Goal: Transaction & Acquisition: Book appointment/travel/reservation

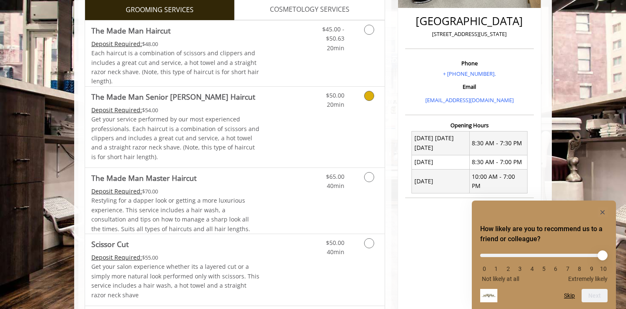
scroll to position [292, 0]
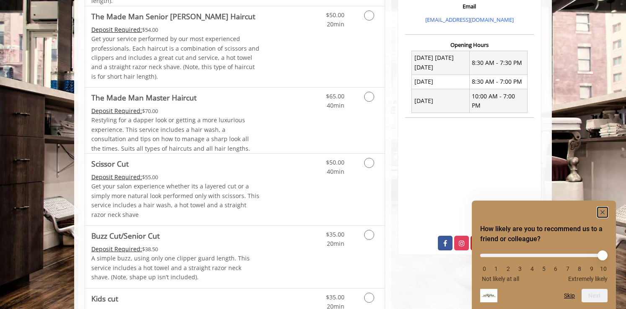
click at [603, 214] on rect "Hide survey" at bounding box center [602, 212] width 10 height 10
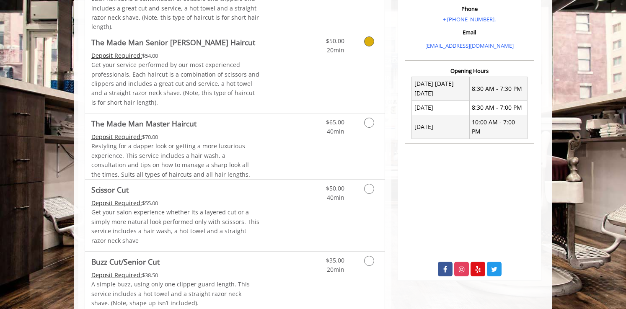
click at [368, 59] on div "$50.00 20min" at bounding box center [347, 72] width 75 height 81
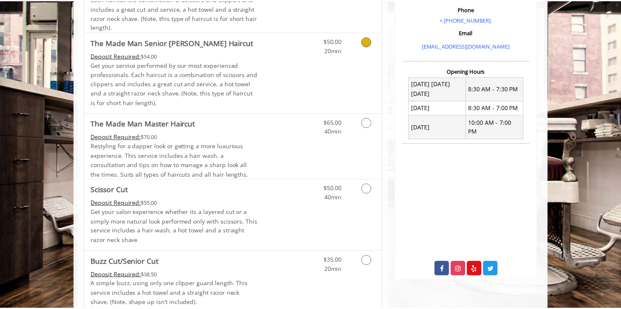
scroll to position [249, 0]
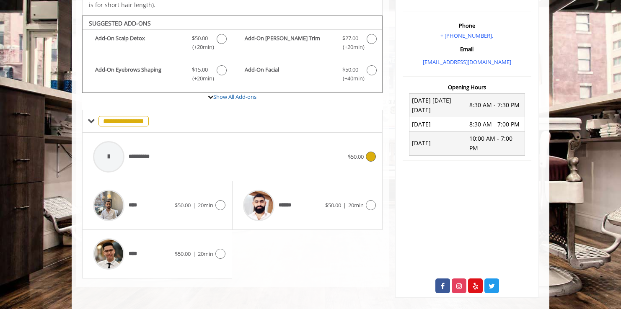
click at [140, 158] on span "**********" at bounding box center [143, 157] width 28 height 9
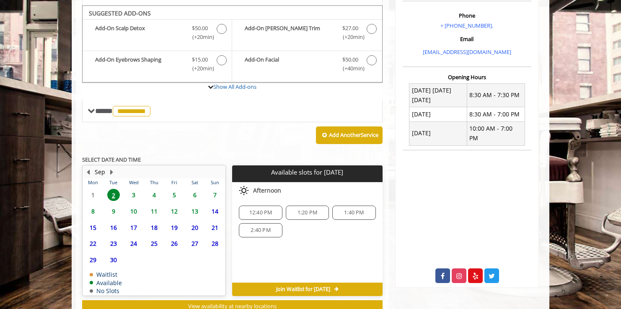
scroll to position [258, 0]
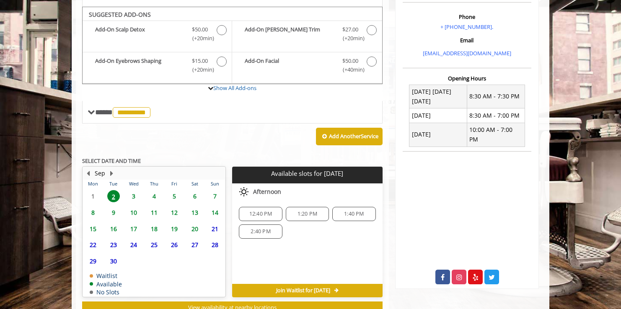
click at [133, 199] on span "3" at bounding box center [133, 196] width 13 height 12
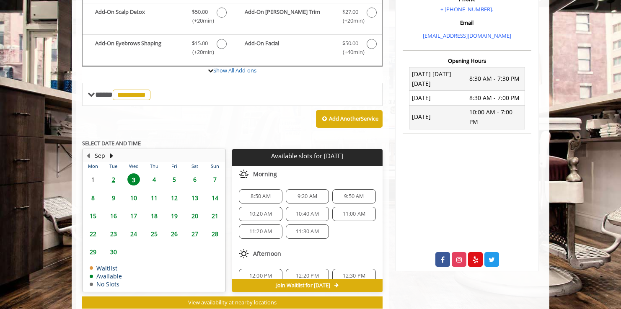
scroll to position [265, 0]
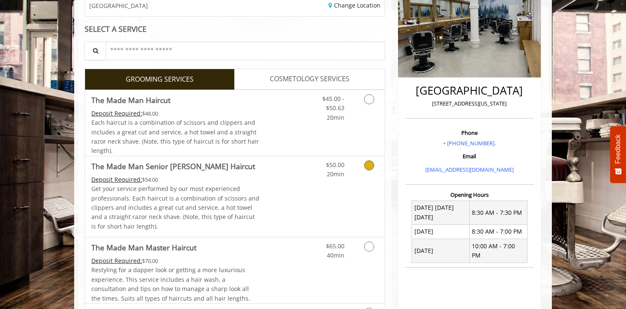
scroll to position [154, 0]
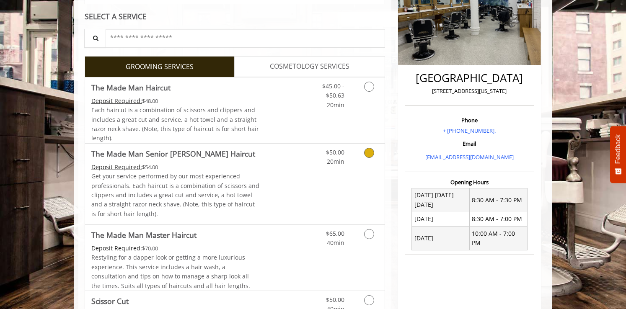
click at [365, 149] on icon "Grooming services" at bounding box center [369, 153] width 10 height 10
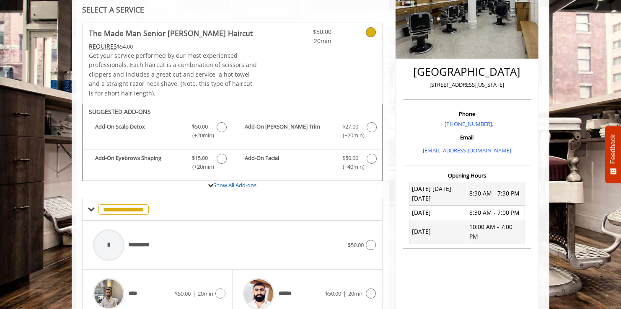
scroll to position [249, 0]
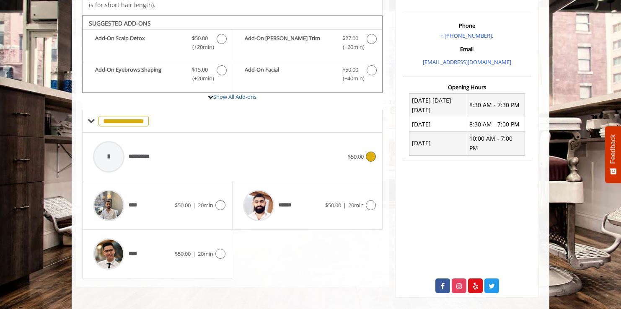
click at [162, 161] on div "**********" at bounding box center [218, 157] width 259 height 40
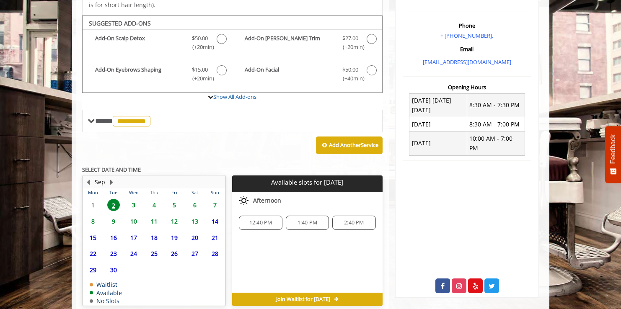
click at [134, 203] on span "3" at bounding box center [133, 205] width 13 height 12
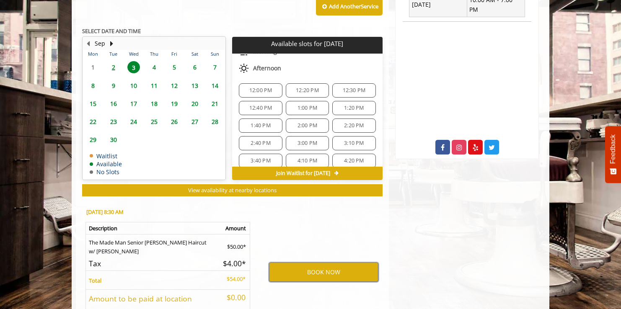
scroll to position [391, 0]
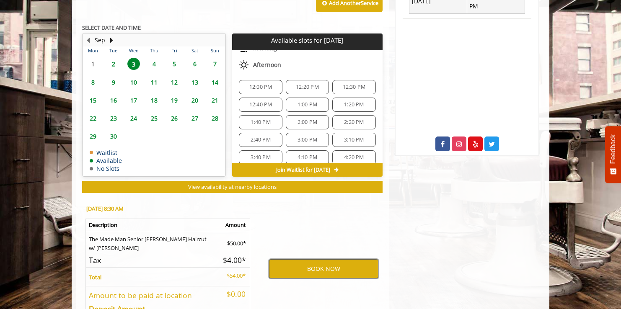
click at [314, 271] on button "BOOK NOW" at bounding box center [323, 268] width 109 height 19
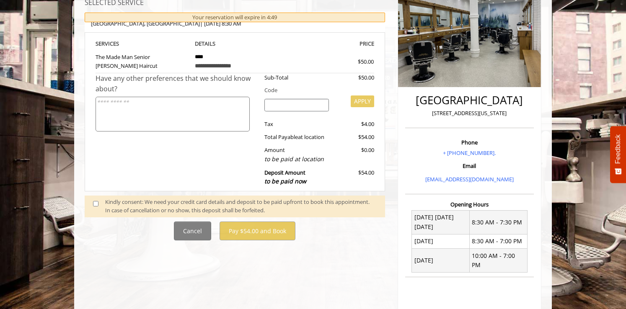
scroll to position [132, 0]
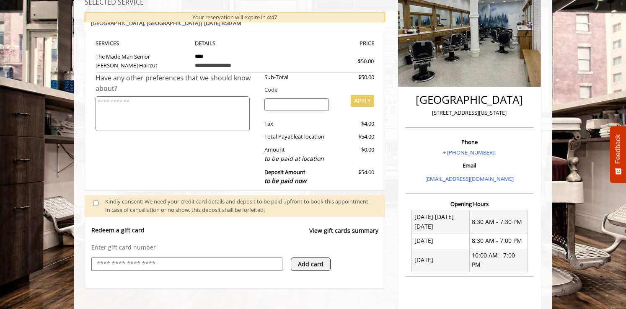
click at [204, 245] on p "Enter gift card number" at bounding box center [234, 247] width 287 height 8
click at [202, 267] on input "text" at bounding box center [187, 264] width 182 height 10
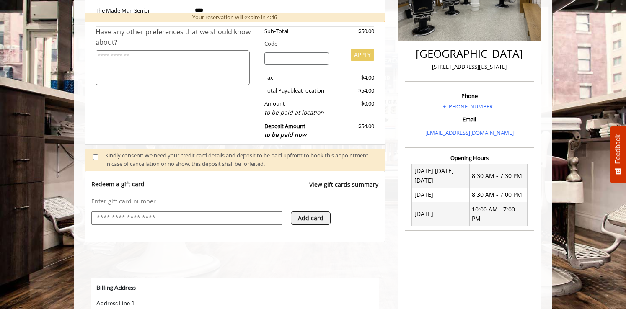
scroll to position [178, 0]
click at [218, 235] on div "Redeem a gift card View gift cards summary Enter gift card number Add card" at bounding box center [235, 208] width 300 height 72
click at [220, 222] on input "text" at bounding box center [187, 219] width 182 height 10
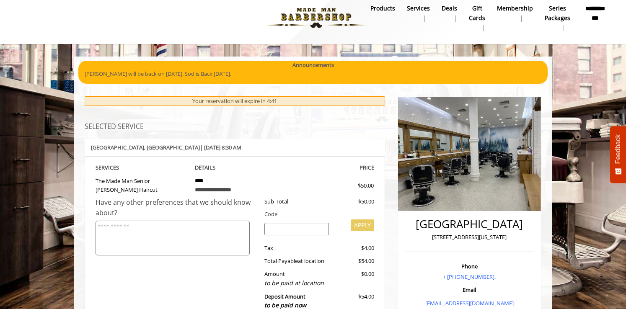
scroll to position [0, 0]
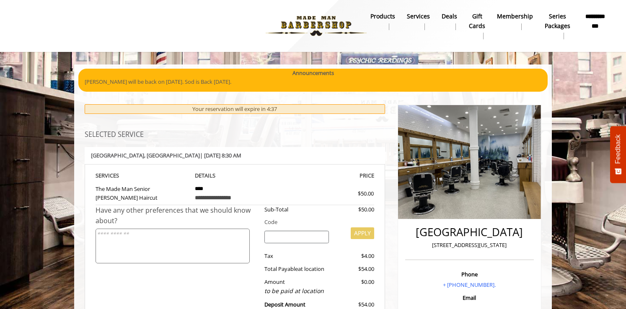
click at [279, 186] on td "**********" at bounding box center [235, 193] width 93 height 25
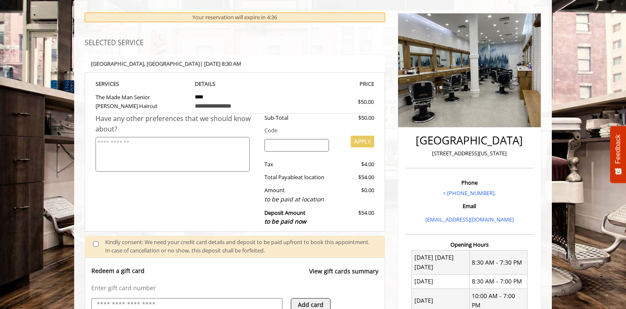
scroll to position [90, 0]
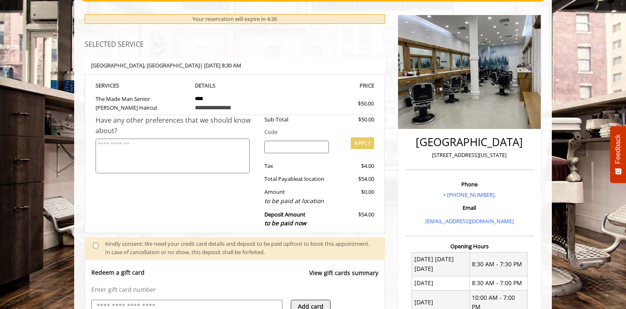
click at [190, 144] on textarea at bounding box center [173, 156] width 154 height 35
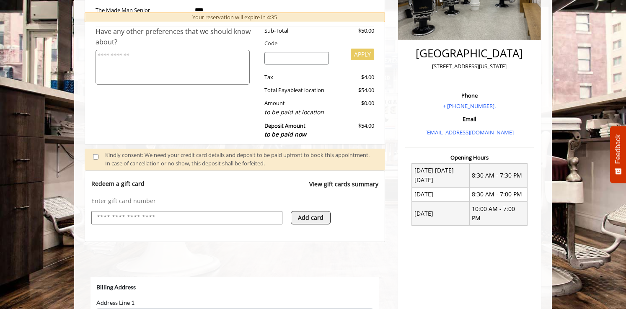
scroll to position [181, 0]
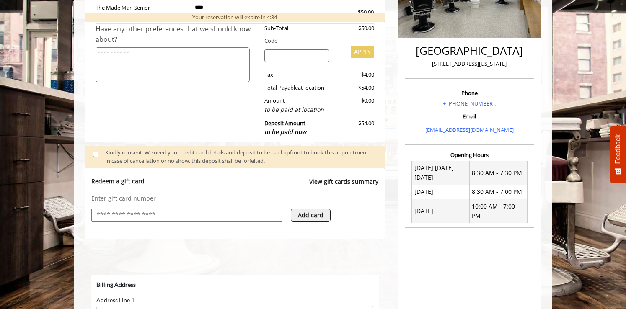
click at [117, 217] on input "text" at bounding box center [187, 215] width 182 height 10
click at [345, 187] on link "View gift cards summary" at bounding box center [343, 185] width 69 height 17
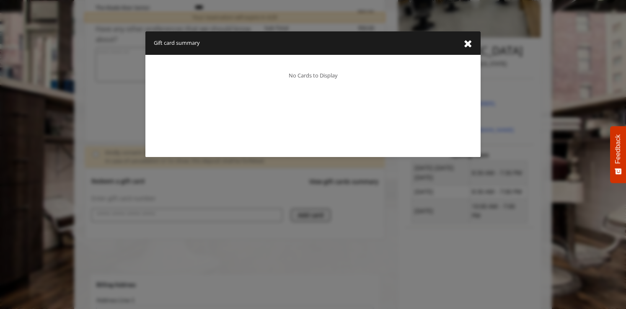
click at [464, 41] on icon "close gift card summary dialog" at bounding box center [468, 44] width 8 height 10
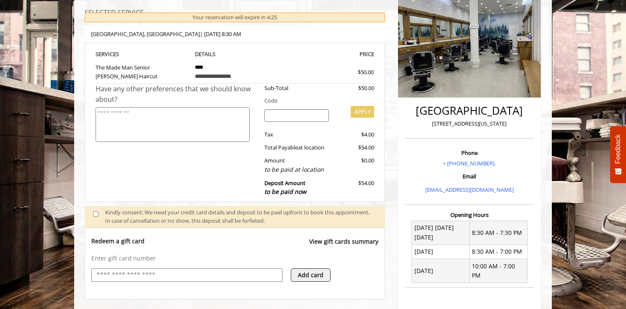
scroll to position [0, 0]
